Goal: Find specific page/section

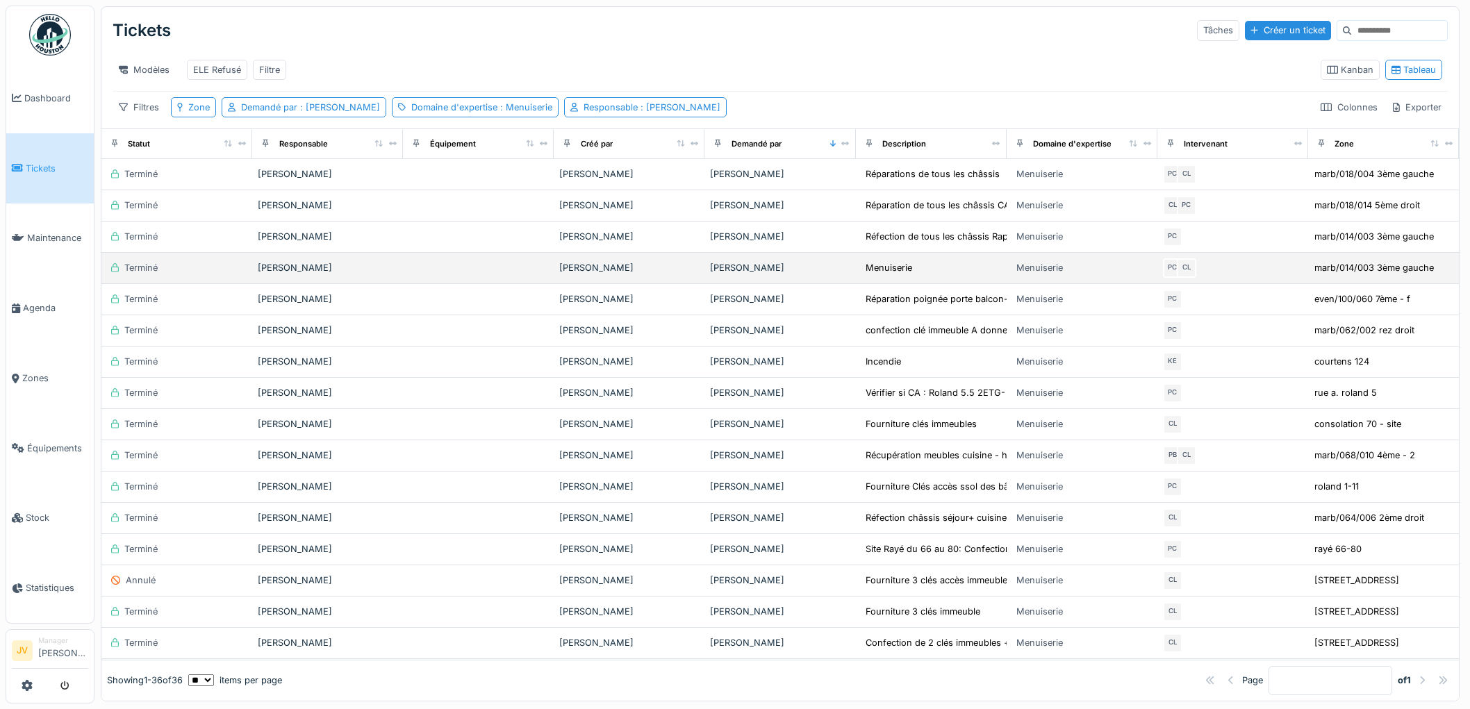
scroll to position [10, 0]
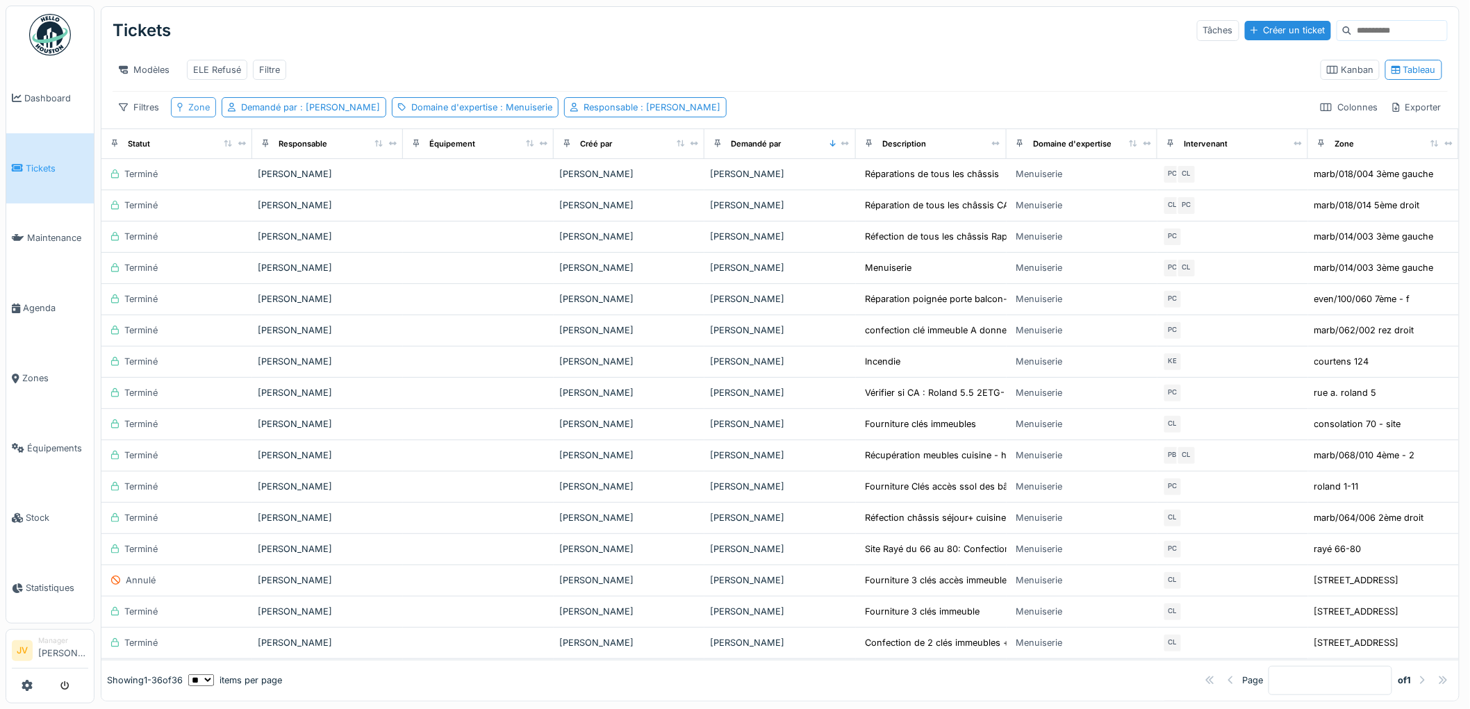
click at [192, 108] on div "Zone" at bounding box center [199, 107] width 22 height 13
click at [322, 183] on div "Sélectionner parmi les équipements" at bounding box center [262, 192] width 171 height 19
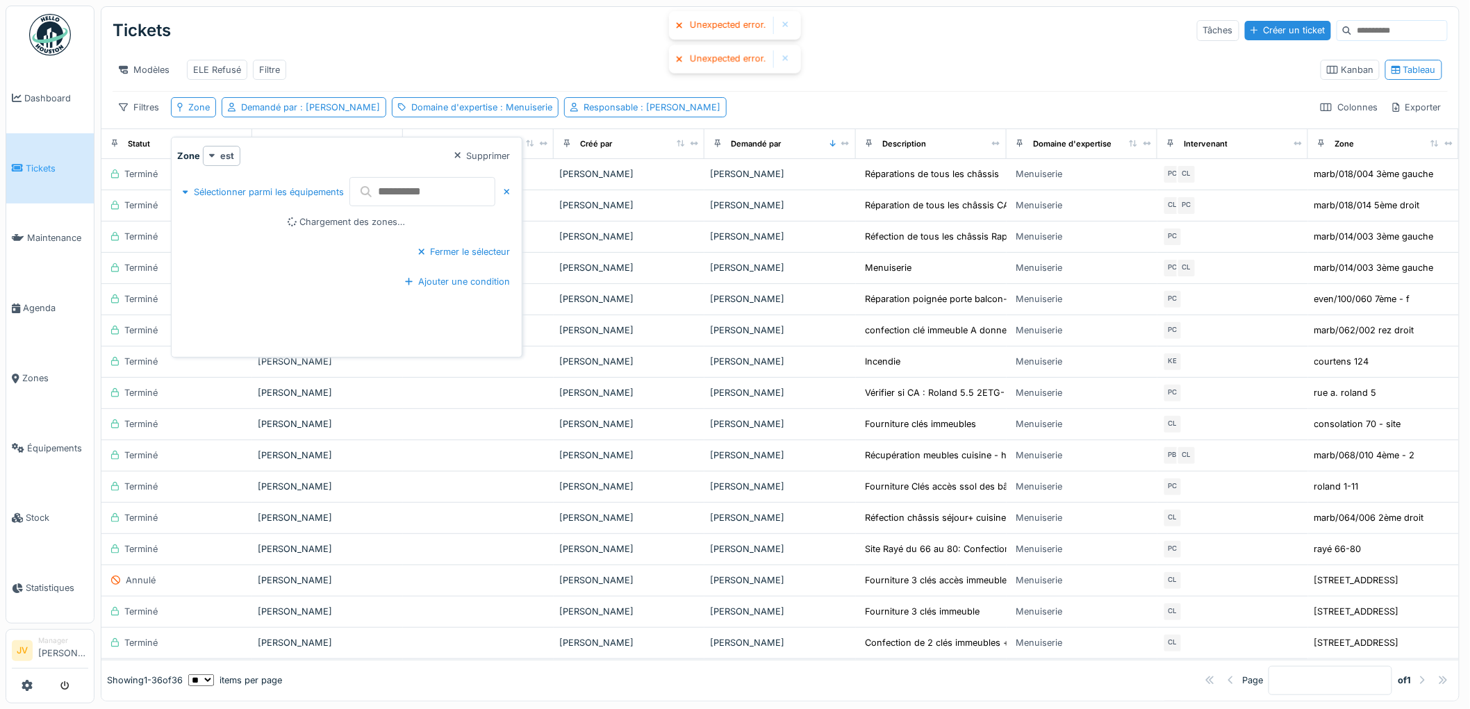
click at [433, 181] on input "text" at bounding box center [422, 191] width 146 height 29
type input "*****"
click at [531, 59] on div "Modèles ELE Refusé Filtre" at bounding box center [711, 69] width 1197 height 31
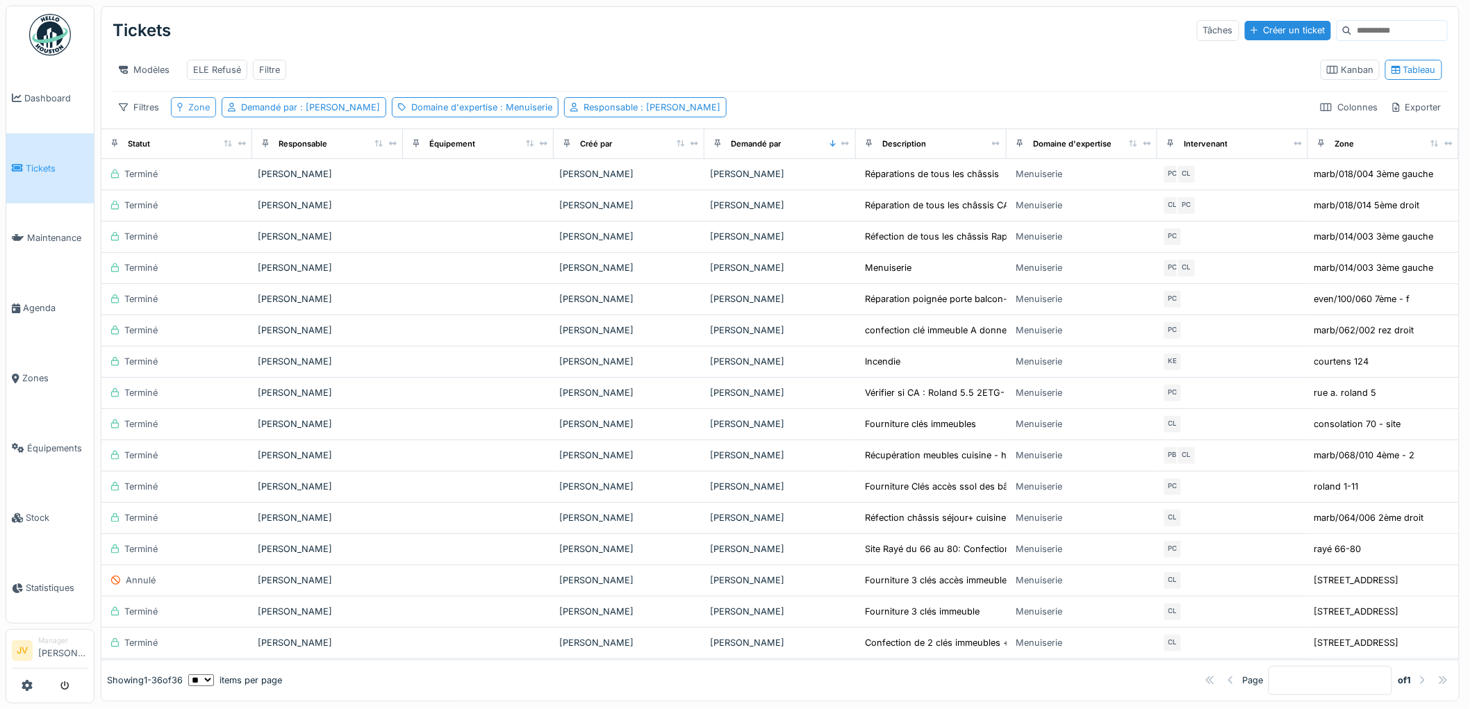
click at [182, 108] on icon at bounding box center [180, 107] width 6 height 9
click at [268, 183] on div "Sélectionner parmi les équipements" at bounding box center [262, 192] width 171 height 19
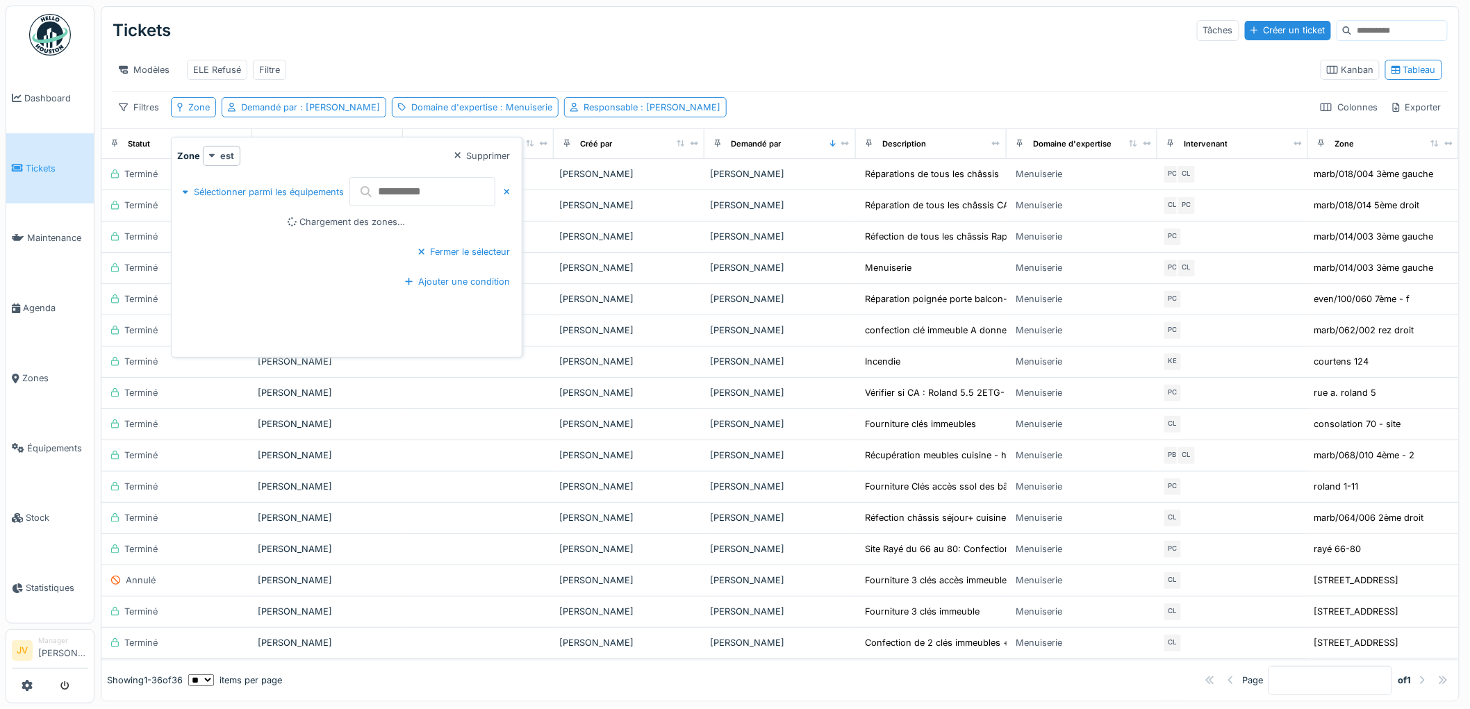
click at [404, 190] on input "text" at bounding box center [422, 191] width 146 height 29
type input "*****"
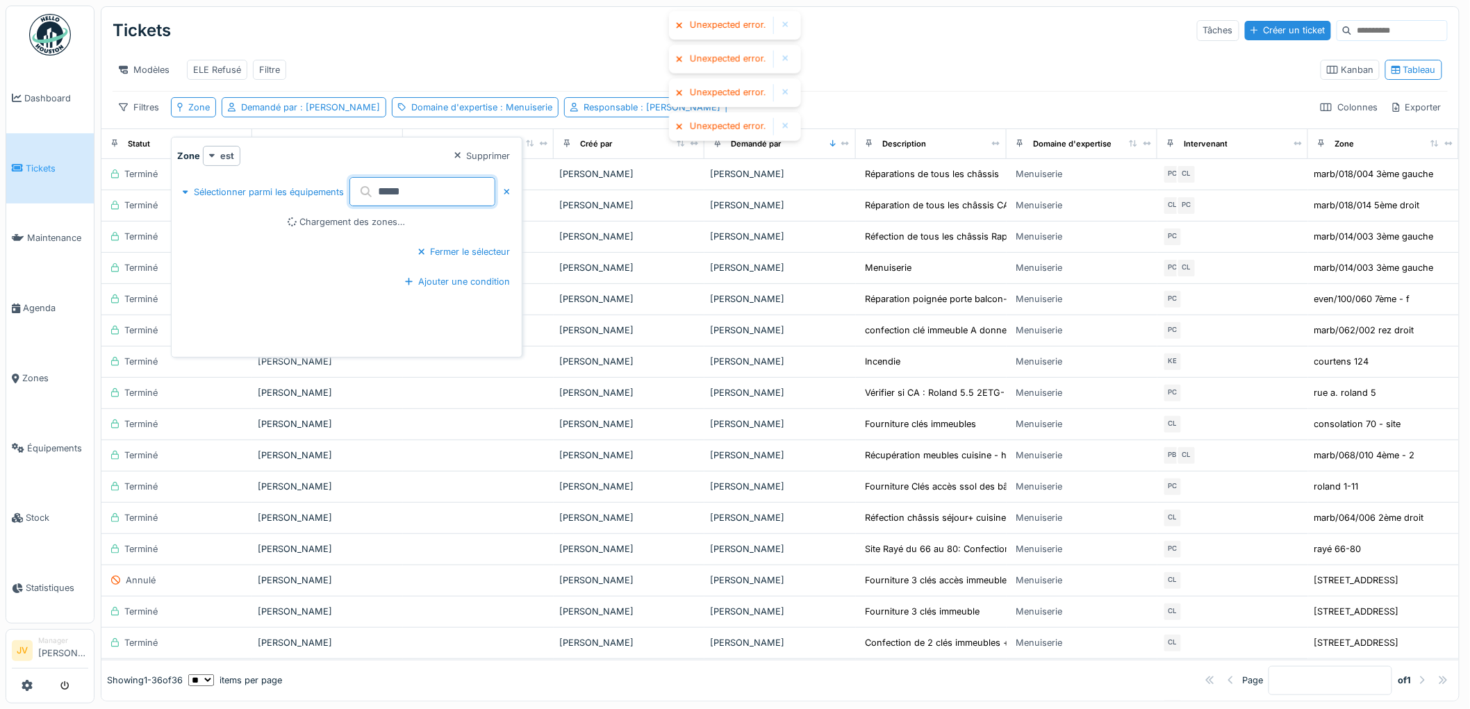
click at [788, 23] on div at bounding box center [785, 25] width 7 height 12
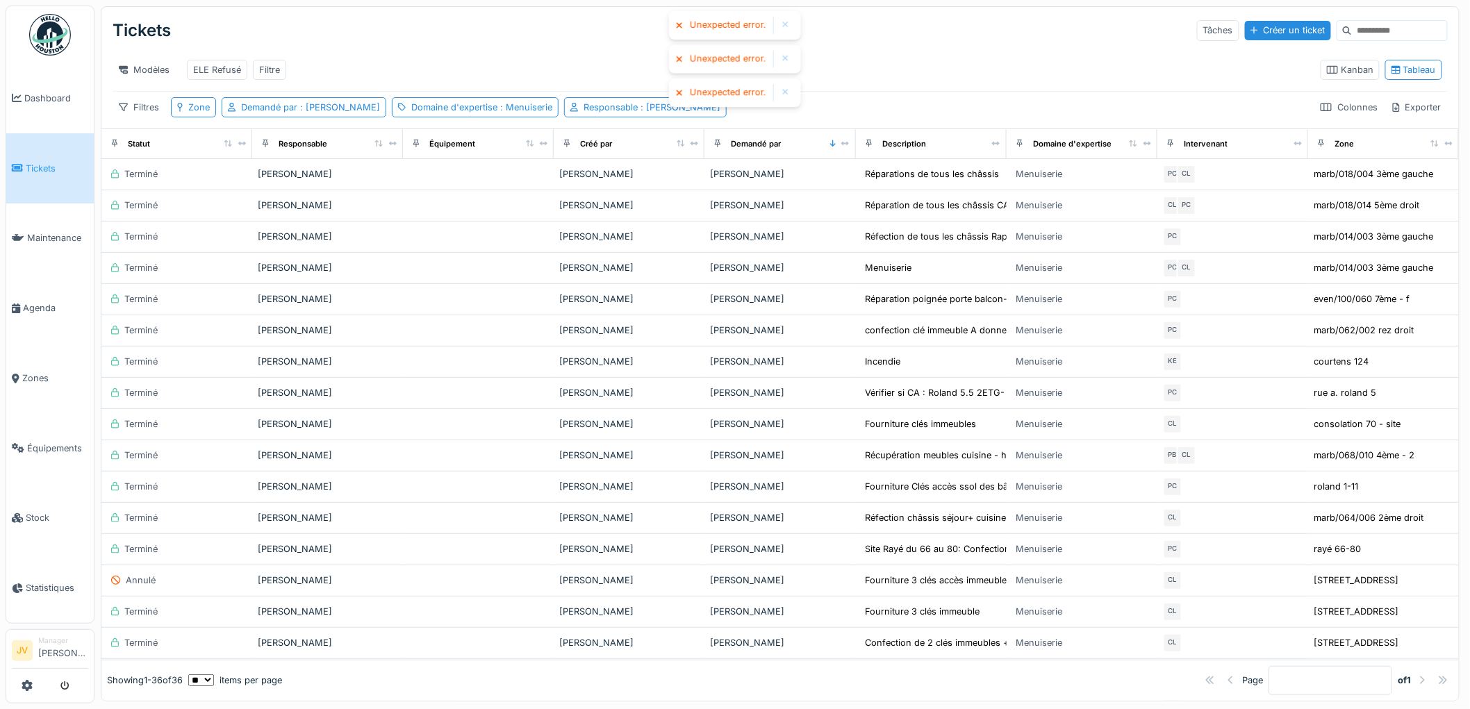
click at [777, 24] on div at bounding box center [786, 25] width 18 height 17
click at [782, 21] on div at bounding box center [785, 25] width 7 height 12
click at [785, 31] on div at bounding box center [786, 25] width 18 height 17
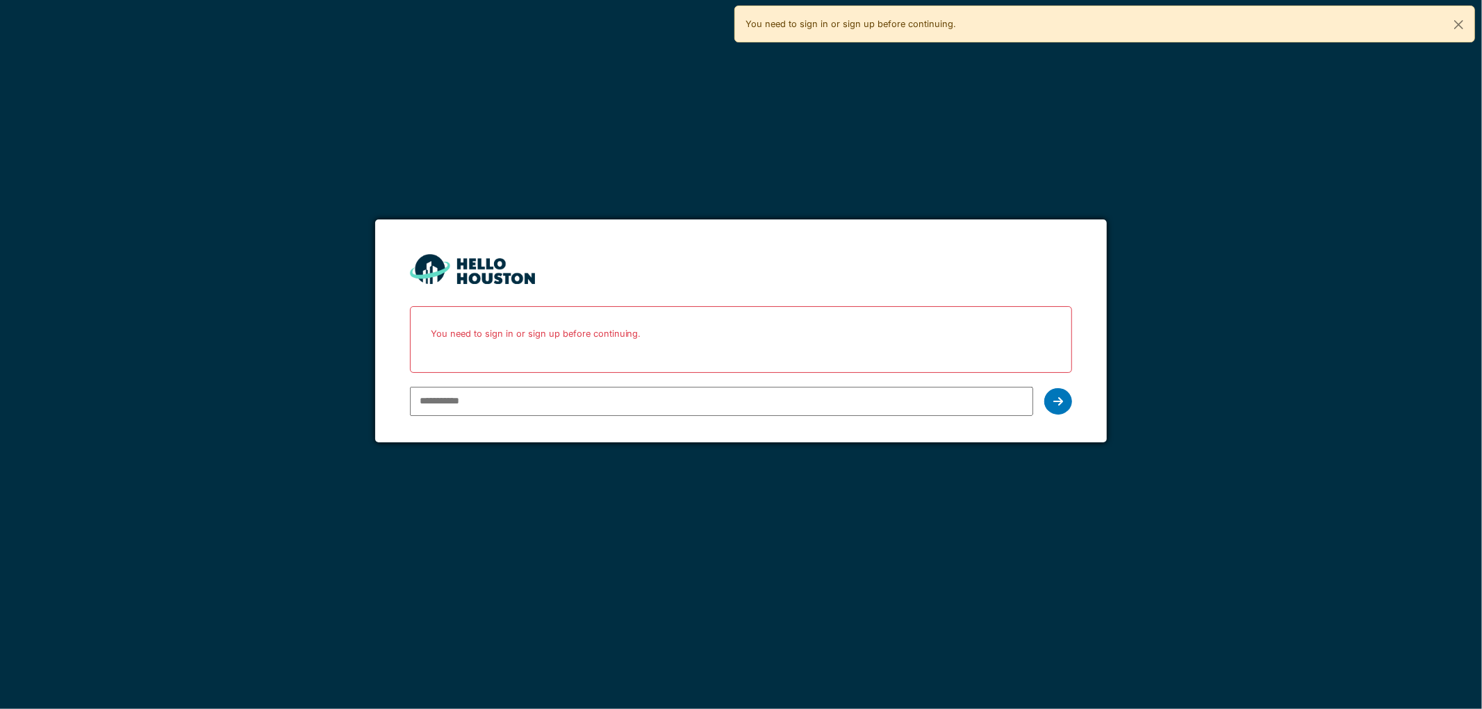
type input "**********"
click at [1059, 398] on icon at bounding box center [1058, 401] width 10 height 11
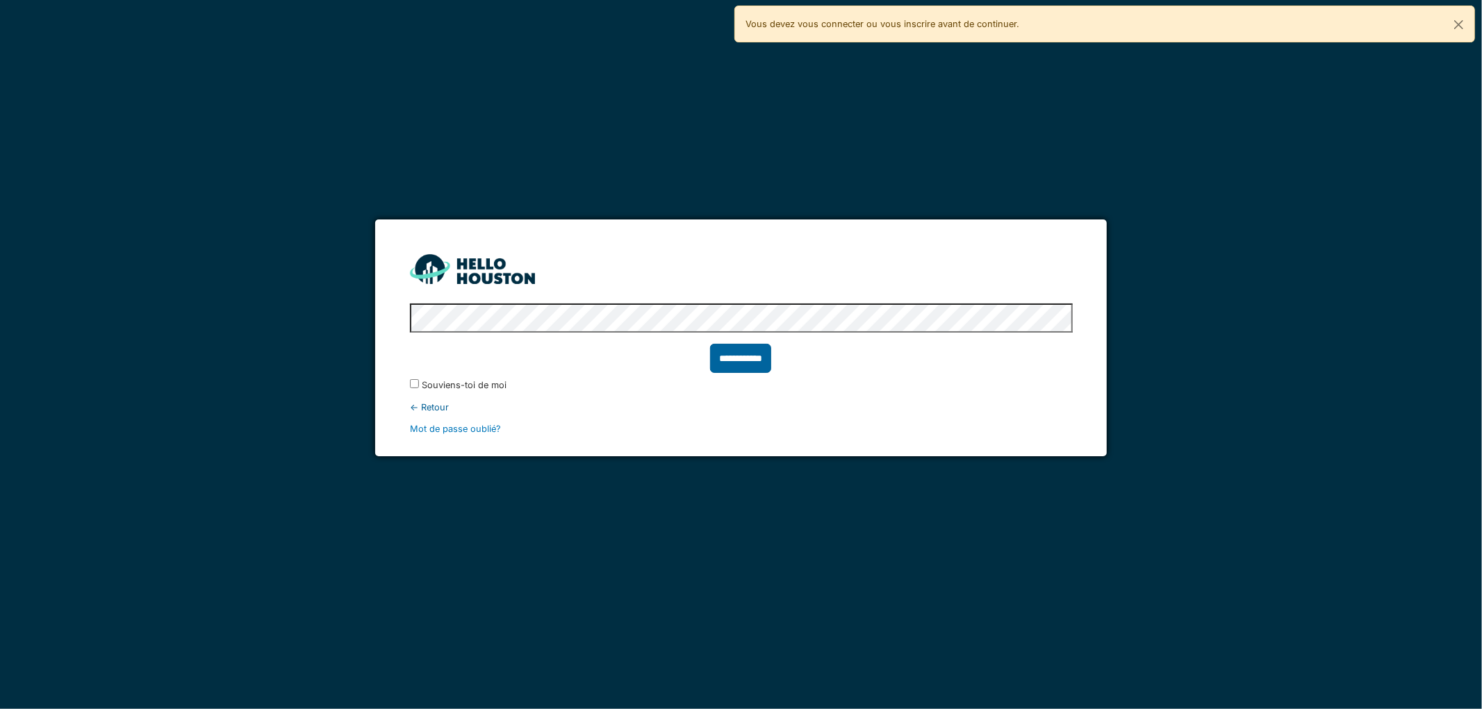
click at [734, 354] on input "**********" at bounding box center [740, 358] width 61 height 29
type input "******"
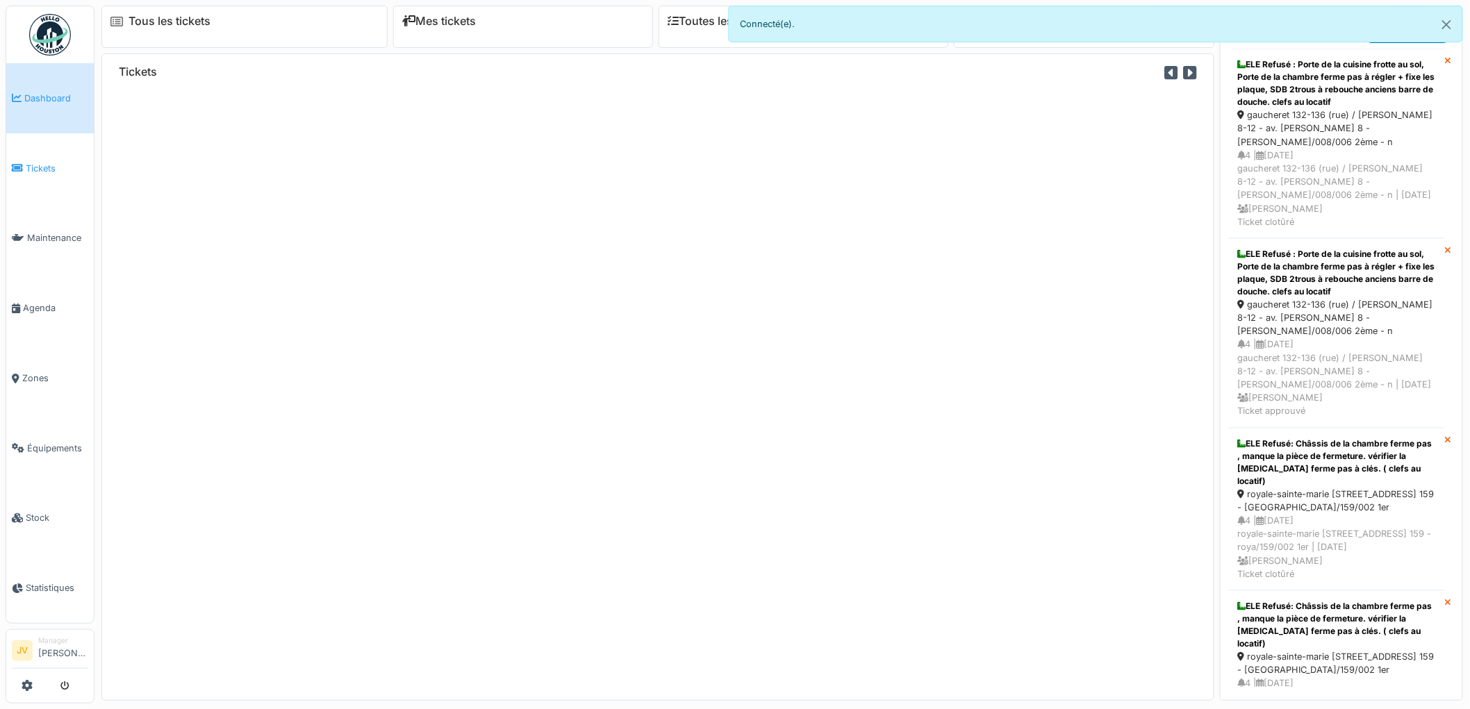
click at [44, 162] on span "Tickets" at bounding box center [57, 168] width 63 height 13
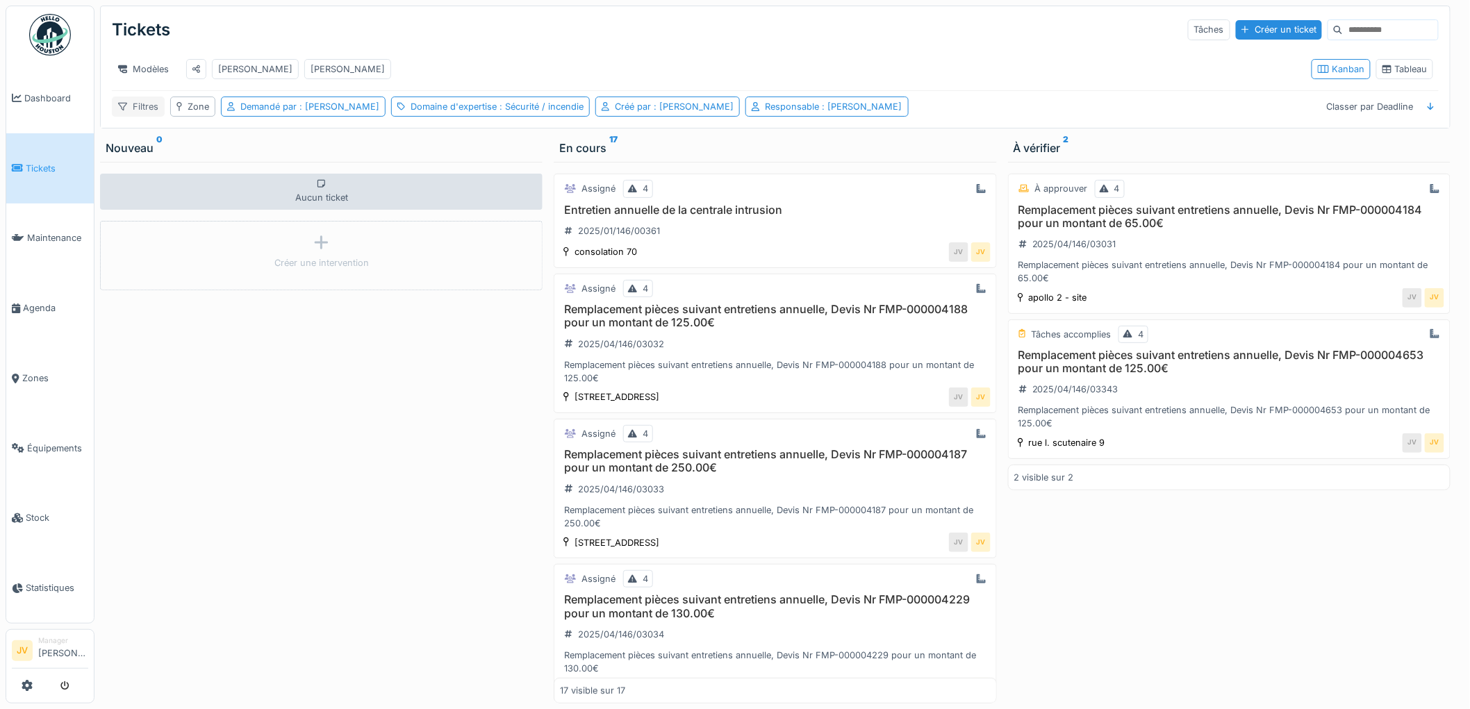
click at [139, 117] on div "Filtres" at bounding box center [138, 107] width 53 height 20
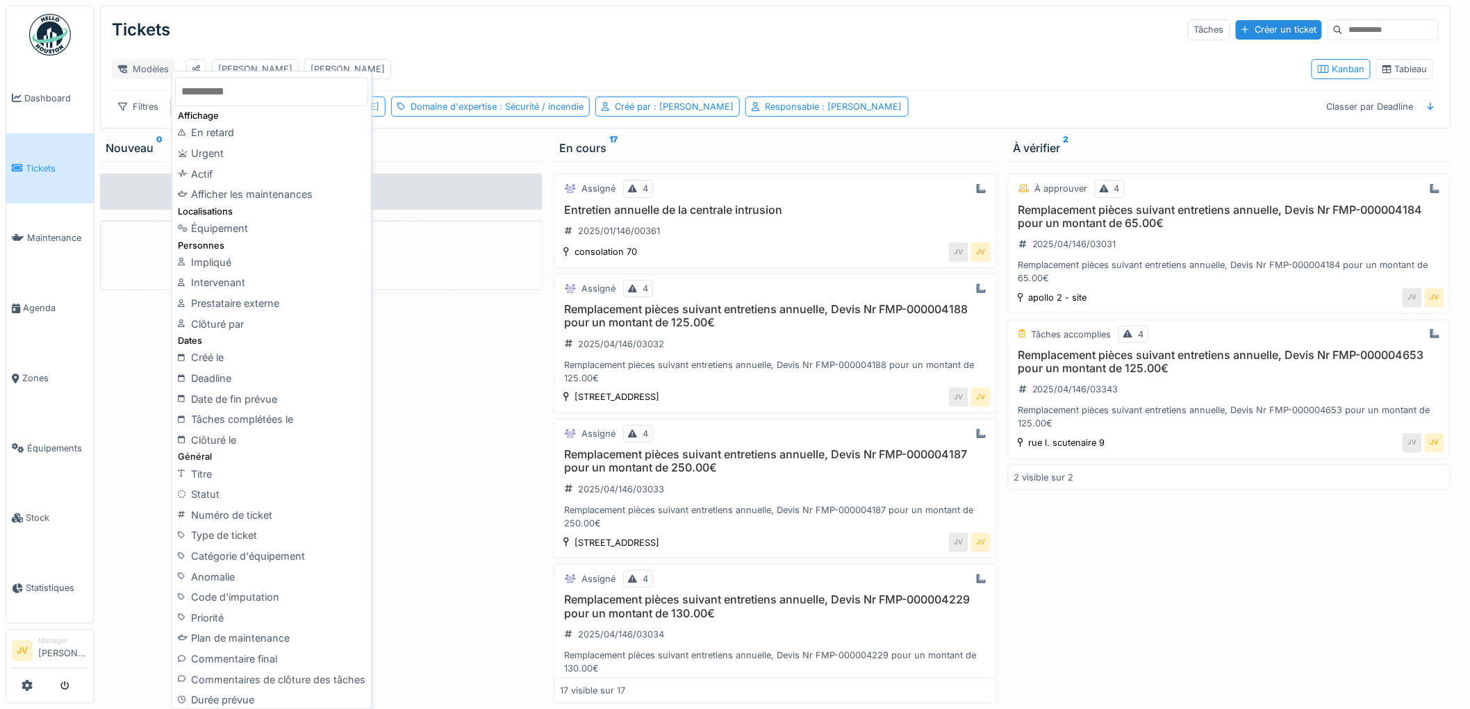
click at [133, 64] on div "Modèles" at bounding box center [143, 69] width 63 height 20
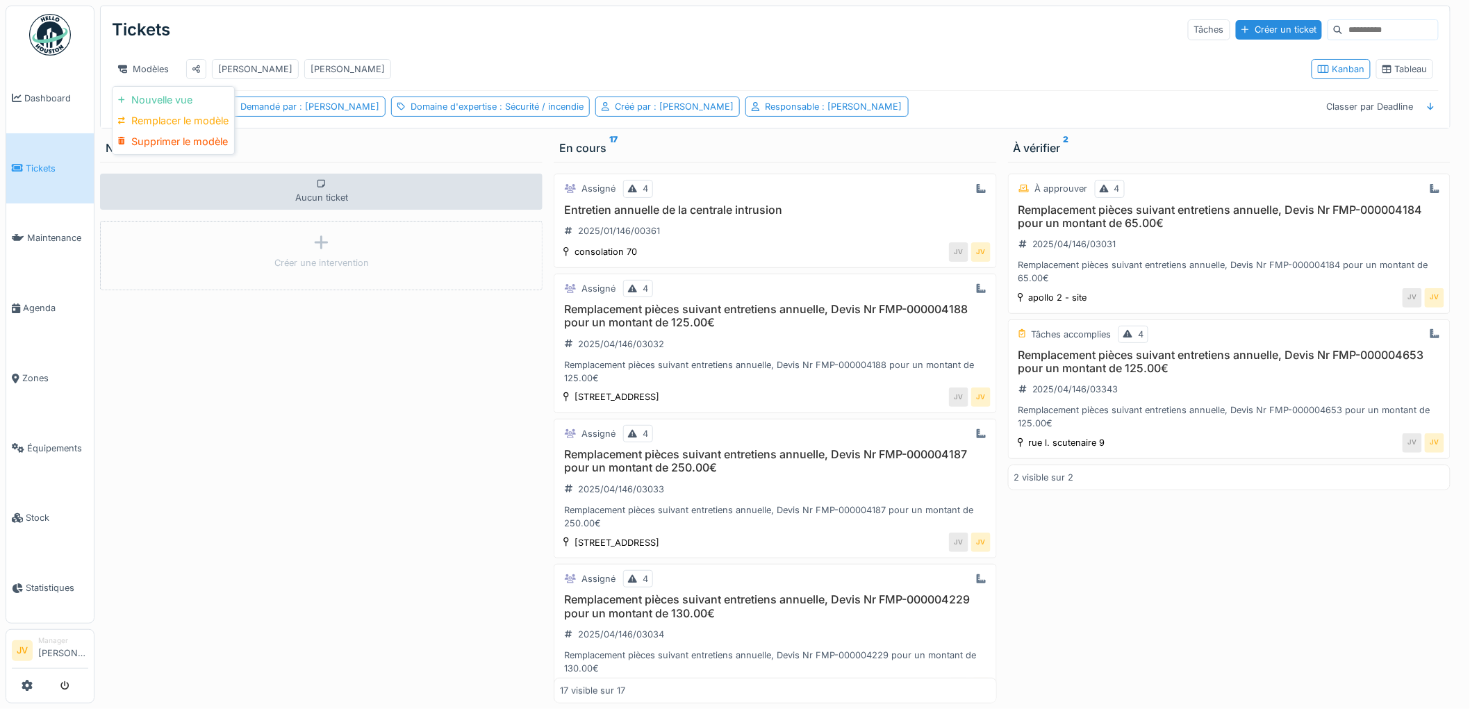
click at [343, 40] on div "Tickets Tâches Créer un ticket" at bounding box center [775, 30] width 1327 height 36
click at [310, 67] on div "jan somati" at bounding box center [347, 69] width 74 height 13
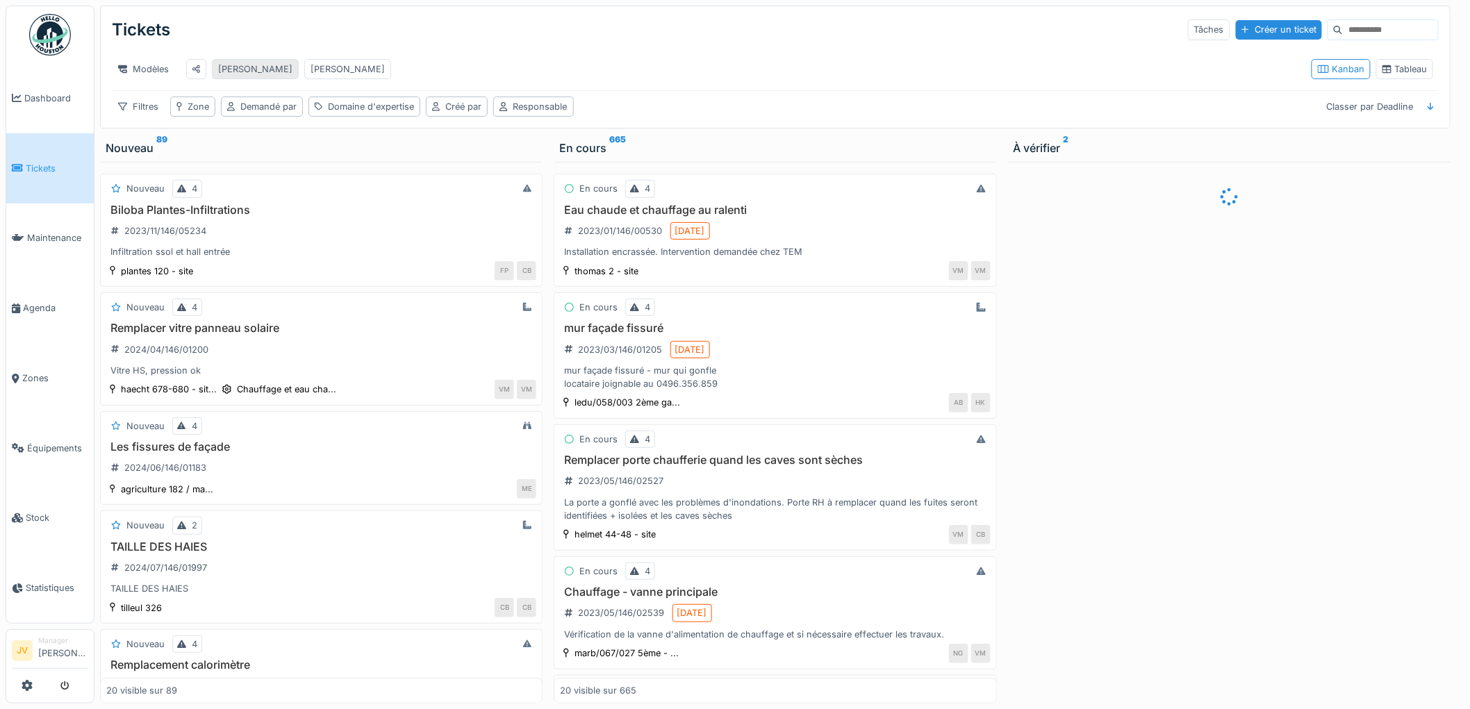
click at [222, 68] on div "jan" at bounding box center [255, 69] width 74 height 13
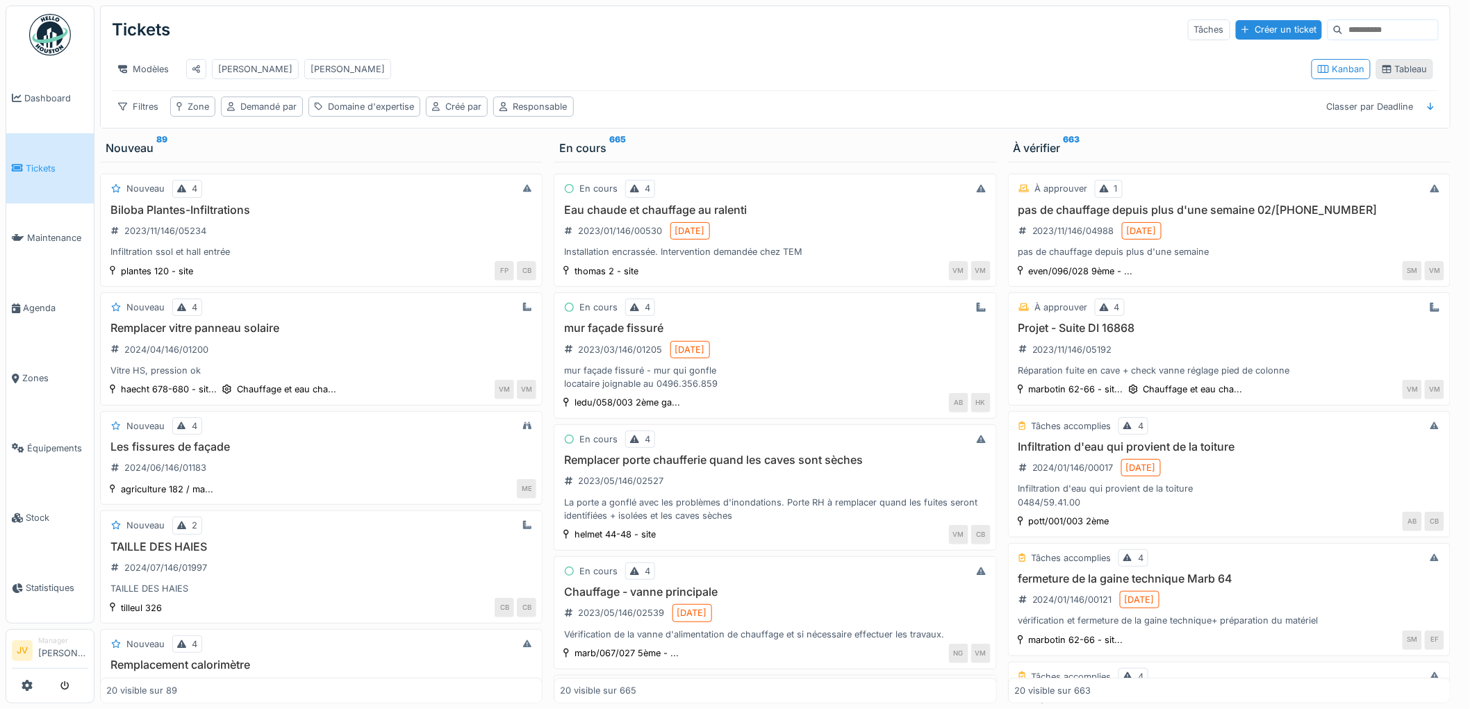
click at [1390, 67] on div "Tableau" at bounding box center [1404, 69] width 44 height 13
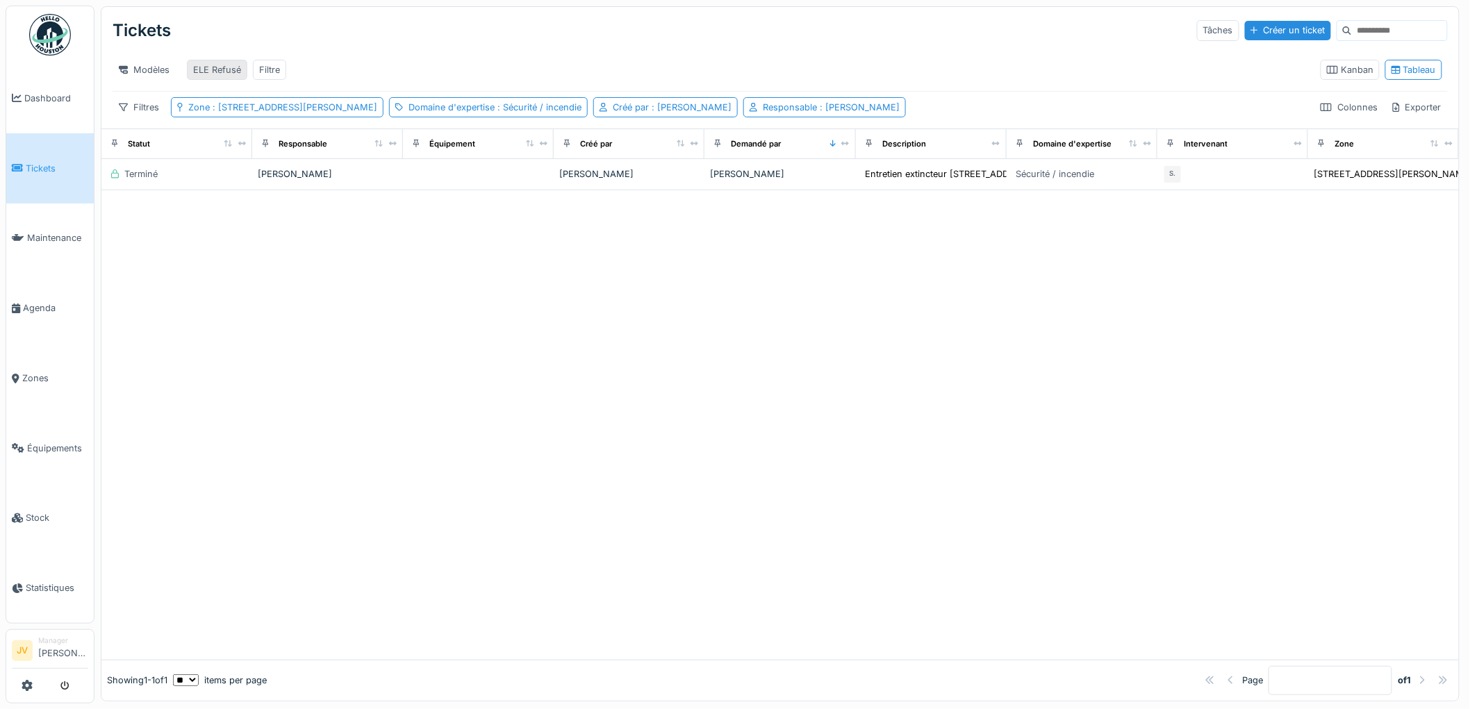
click at [226, 67] on div "ELE Refusé" at bounding box center [217, 69] width 48 height 13
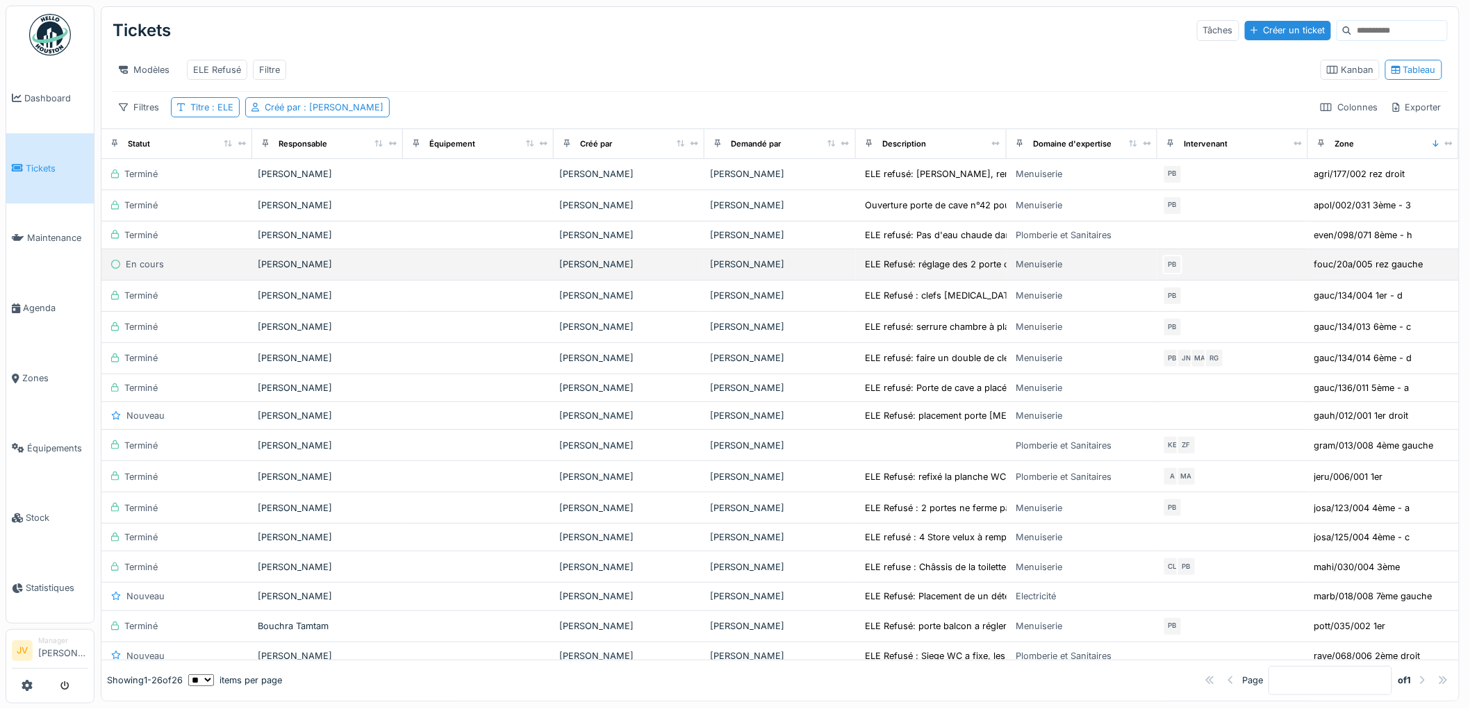
click at [142, 269] on div "En cours" at bounding box center [137, 264] width 61 height 16
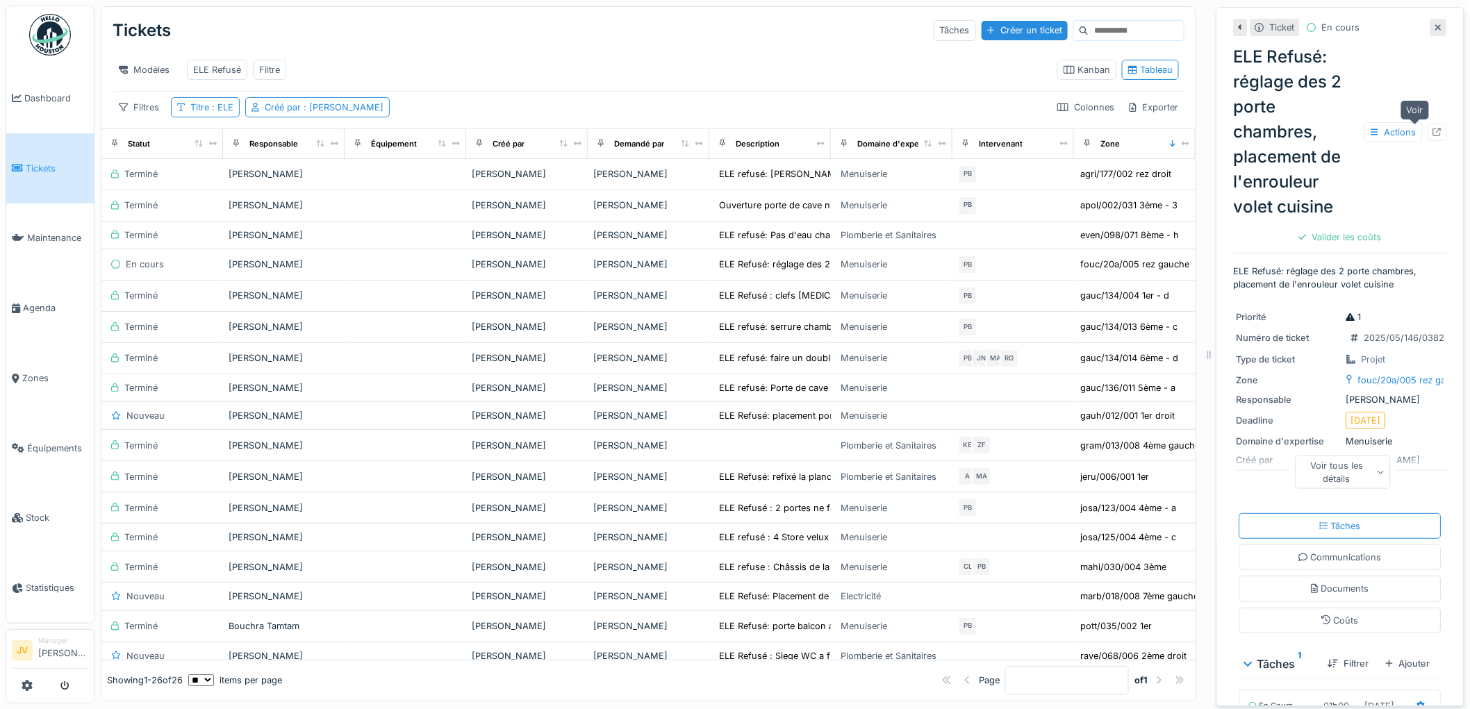
click at [1433, 130] on icon at bounding box center [1437, 132] width 9 height 9
